Goal: Task Accomplishment & Management: Use online tool/utility

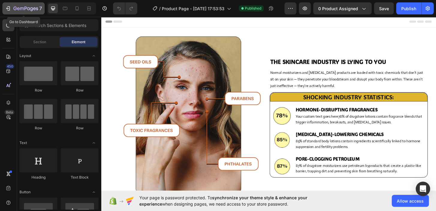
click at [14, 11] on icon "button" at bounding box center [25, 8] width 25 height 5
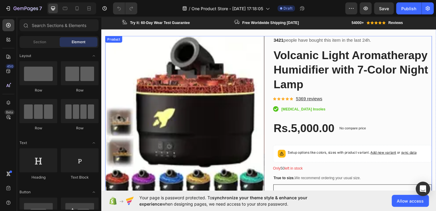
scroll to position [1082, 0]
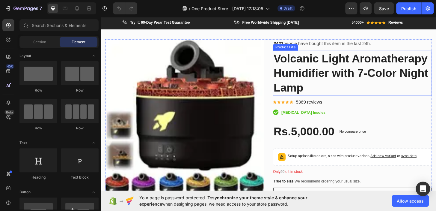
click at [306, 87] on h1 "Volcanic Light Aromatherapy Humidifier with 7-Color Night Lamp" at bounding box center [371, 77] width 170 height 48
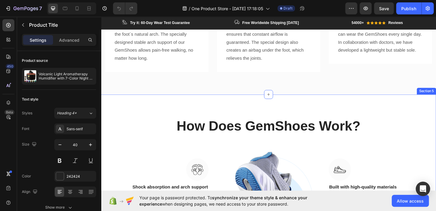
scroll to position [497, 0]
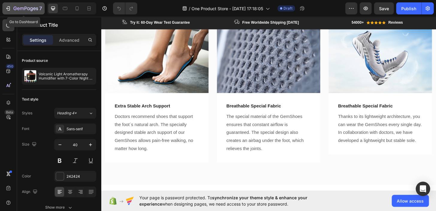
click at [9, 8] on icon "button" at bounding box center [8, 8] width 6 height 6
